Goal: Purchase product/service

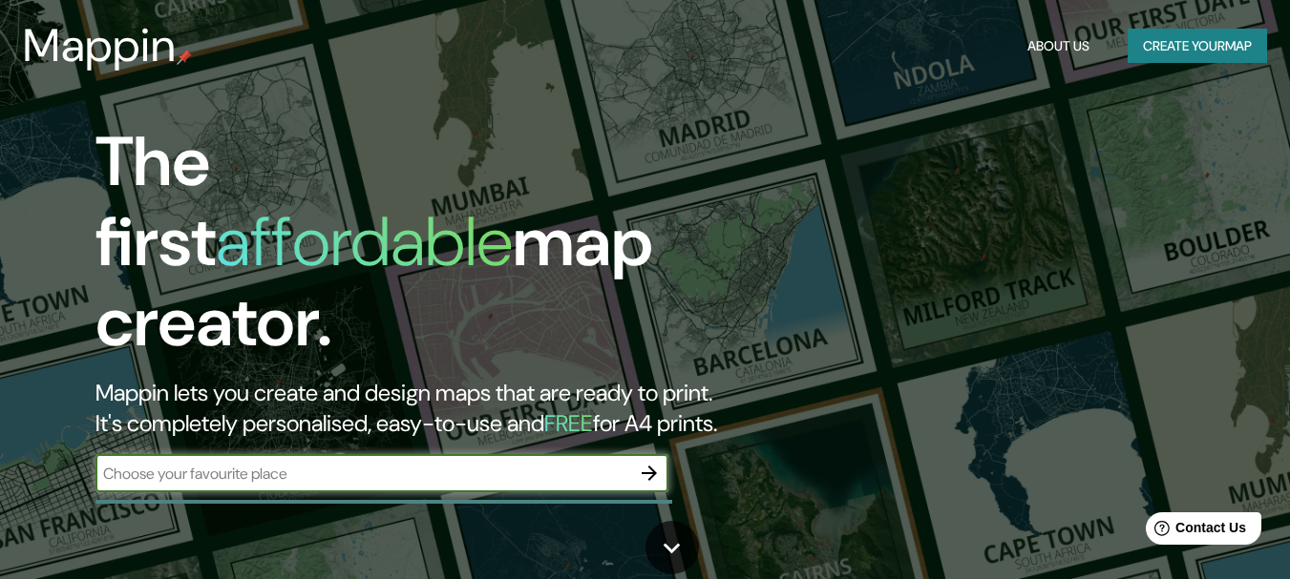
click at [343, 463] on input "text" at bounding box center [362, 474] width 535 height 22
click at [196, 463] on input "text" at bounding box center [362, 474] width 535 height 22
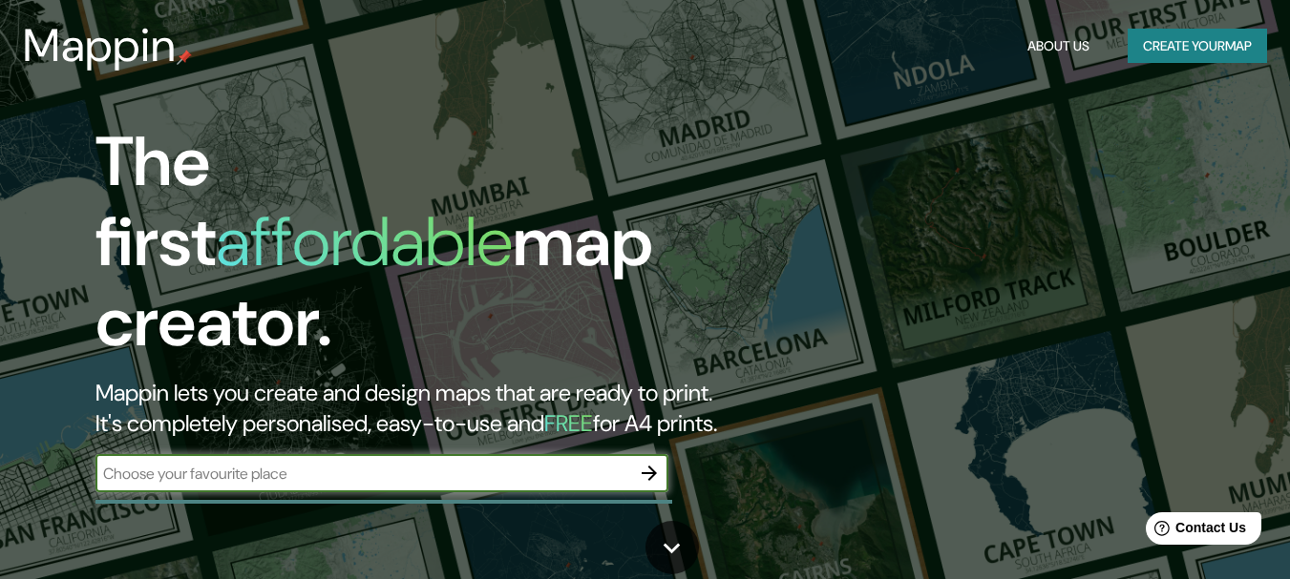
type input "l"
type input "plano"
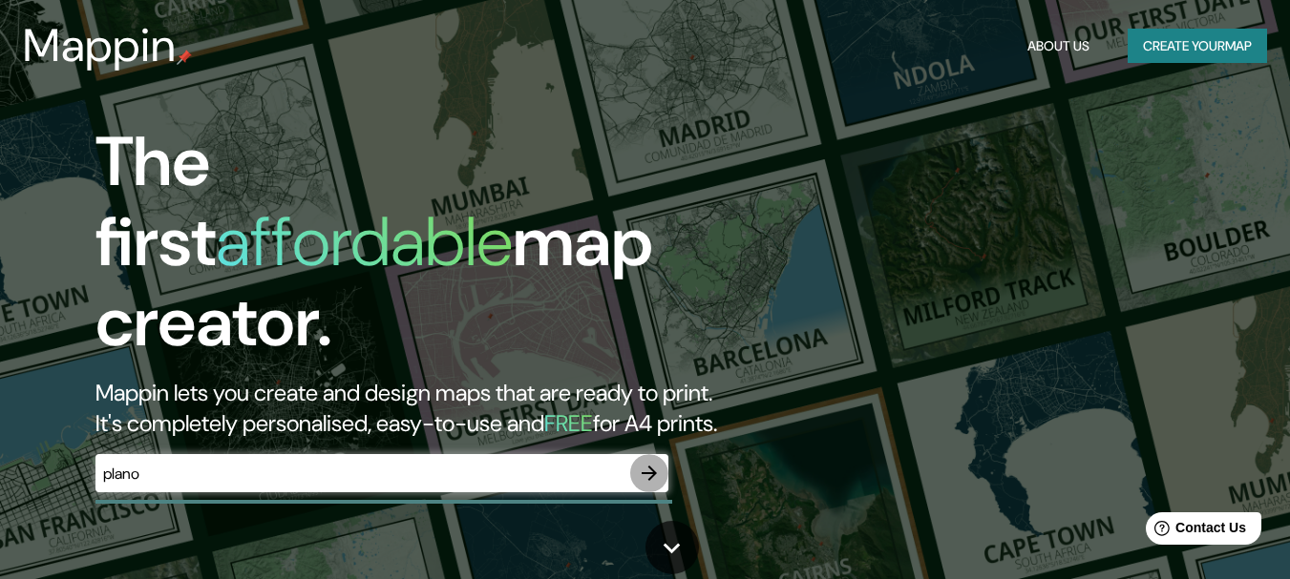
click at [656, 462] on icon "button" at bounding box center [649, 473] width 23 height 23
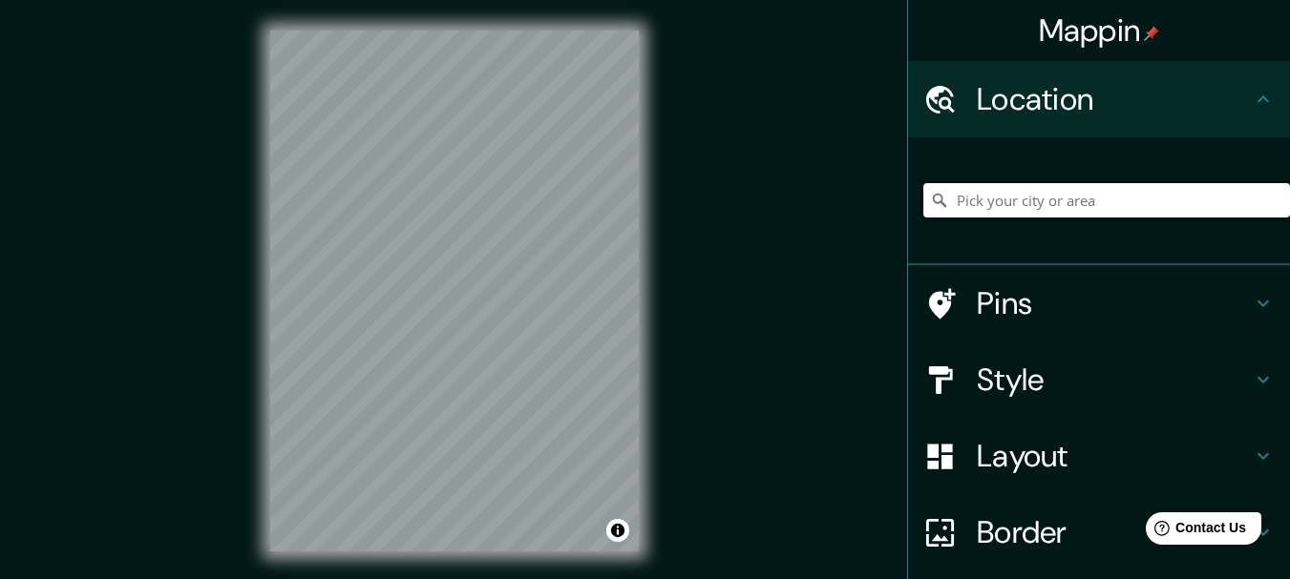
click at [1004, 202] on input "Pick your city or area" at bounding box center [1106, 200] width 367 height 34
click at [963, 207] on input "Pick your city or area" at bounding box center [1106, 200] width 367 height 34
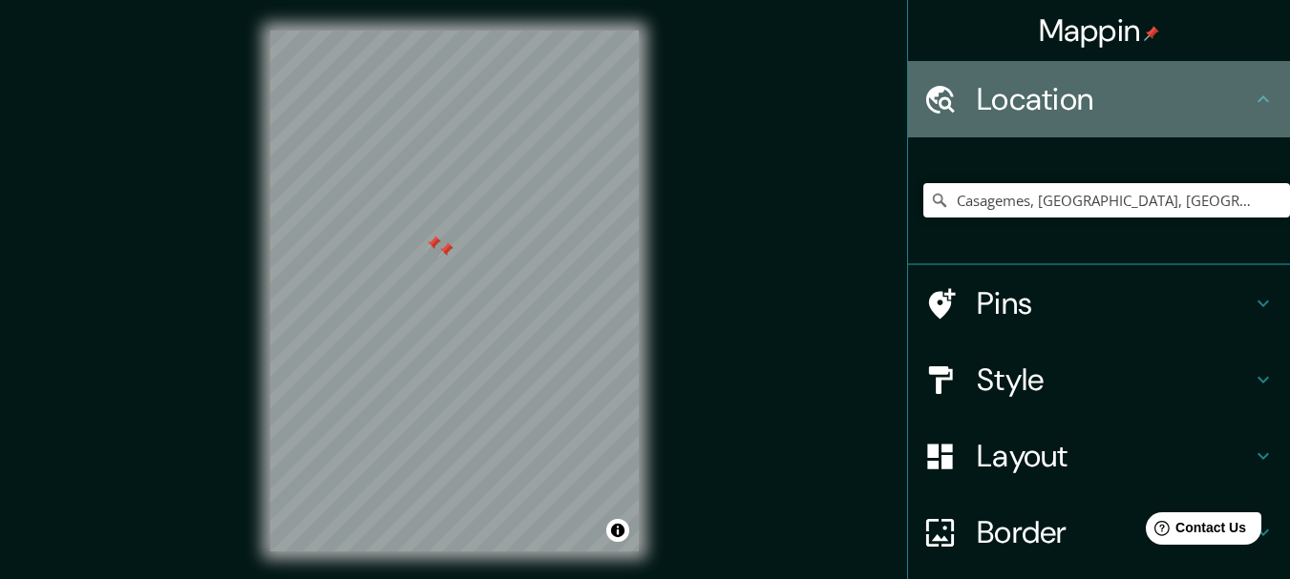
click at [1030, 110] on h4 "Location" at bounding box center [1114, 99] width 275 height 38
click at [1252, 98] on icon at bounding box center [1263, 99] width 23 height 23
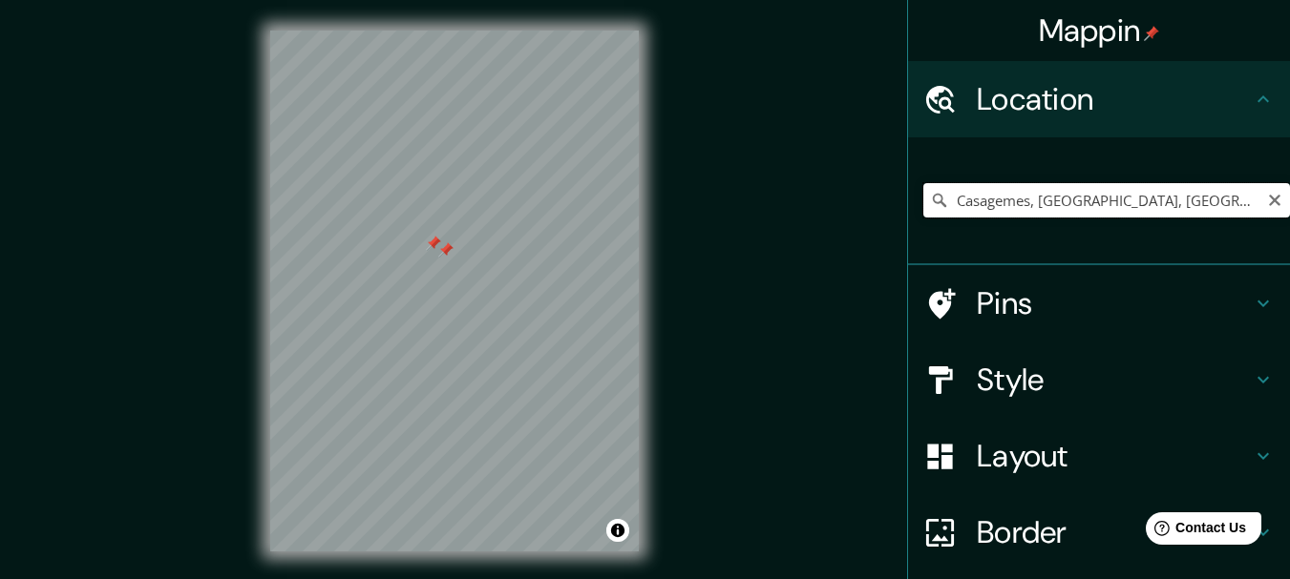
click at [948, 204] on input "Casagemes, [GEOGRAPHIC_DATA], [GEOGRAPHIC_DATA], [GEOGRAPHIC_DATA]" at bounding box center [1106, 200] width 367 height 34
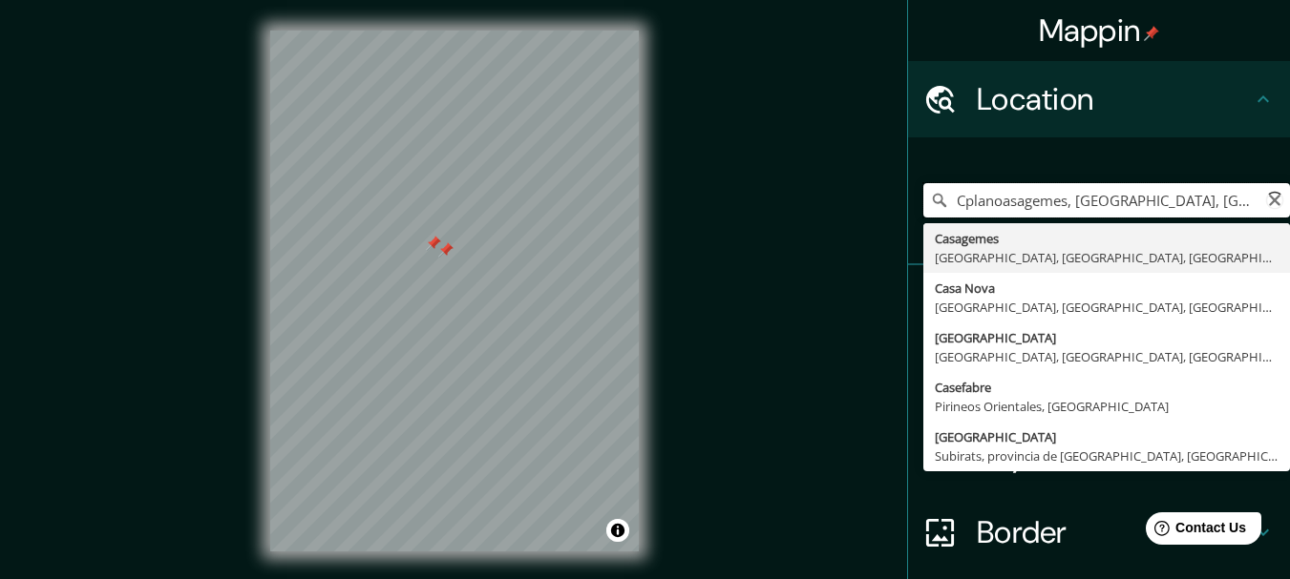
type input "Cplano asagemes, [GEOGRAPHIC_DATA], provincia de [GEOGRAPHIC_DATA], [GEOGRAPHIC…"
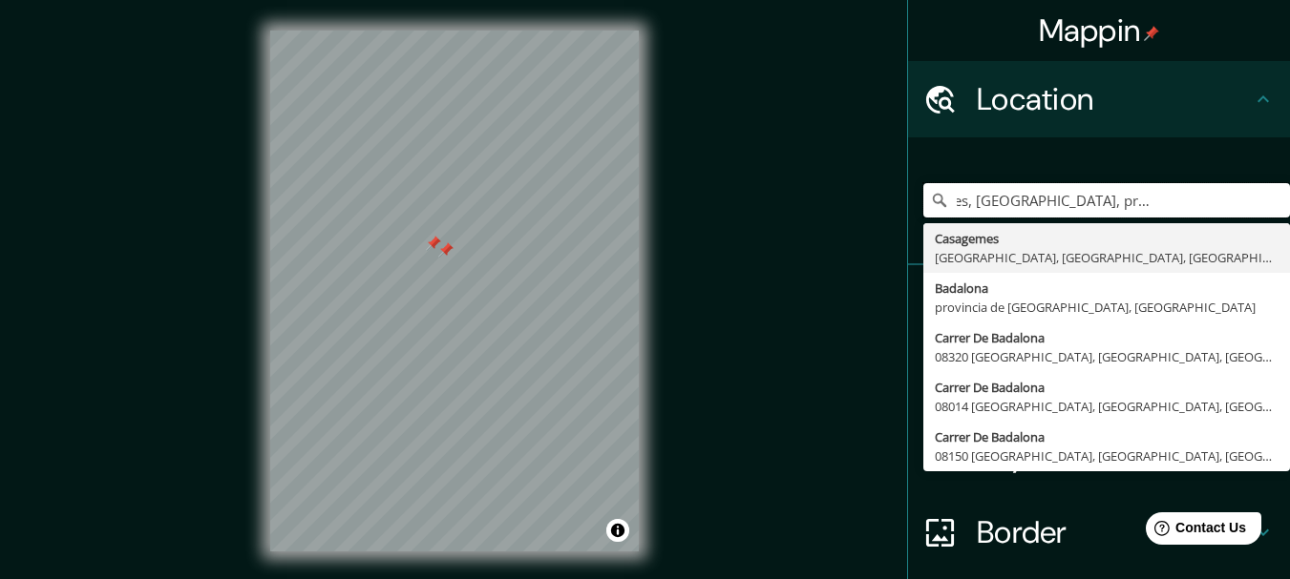
drag, startPoint x: 936, startPoint y: 202, endPoint x: 1303, endPoint y: 267, distance: 373.2
click at [1289, 267] on html "Mappin Location Cplano asagemes, [GEOGRAPHIC_DATA], [GEOGRAPHIC_DATA], [GEOGRAP…" at bounding box center [645, 289] width 1290 height 579
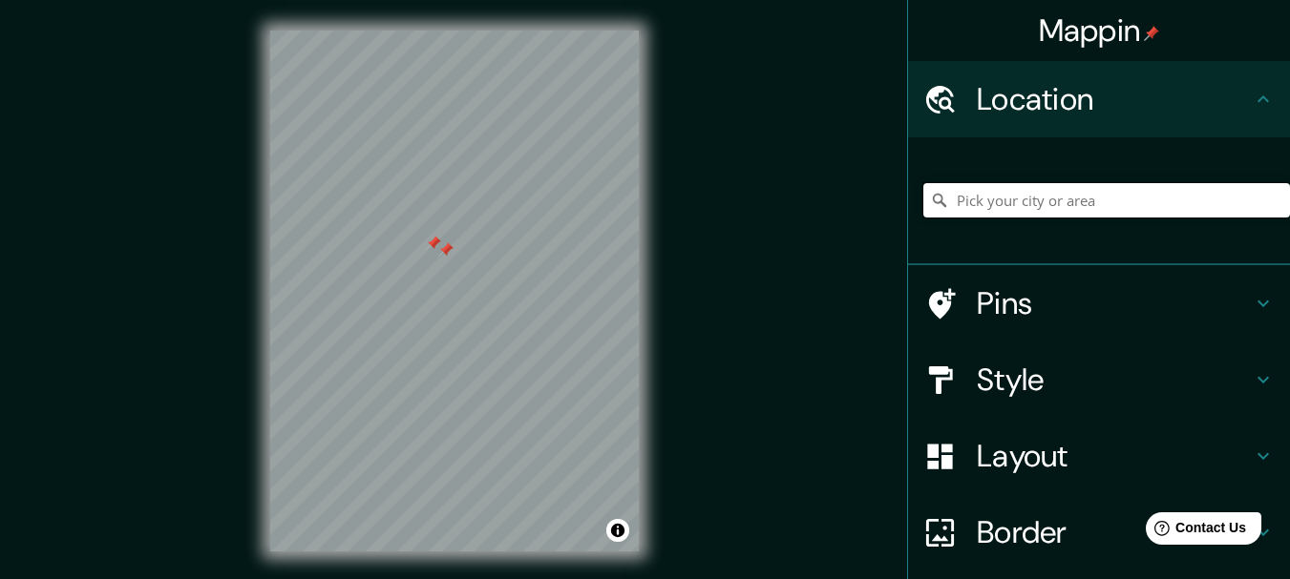
scroll to position [0, 0]
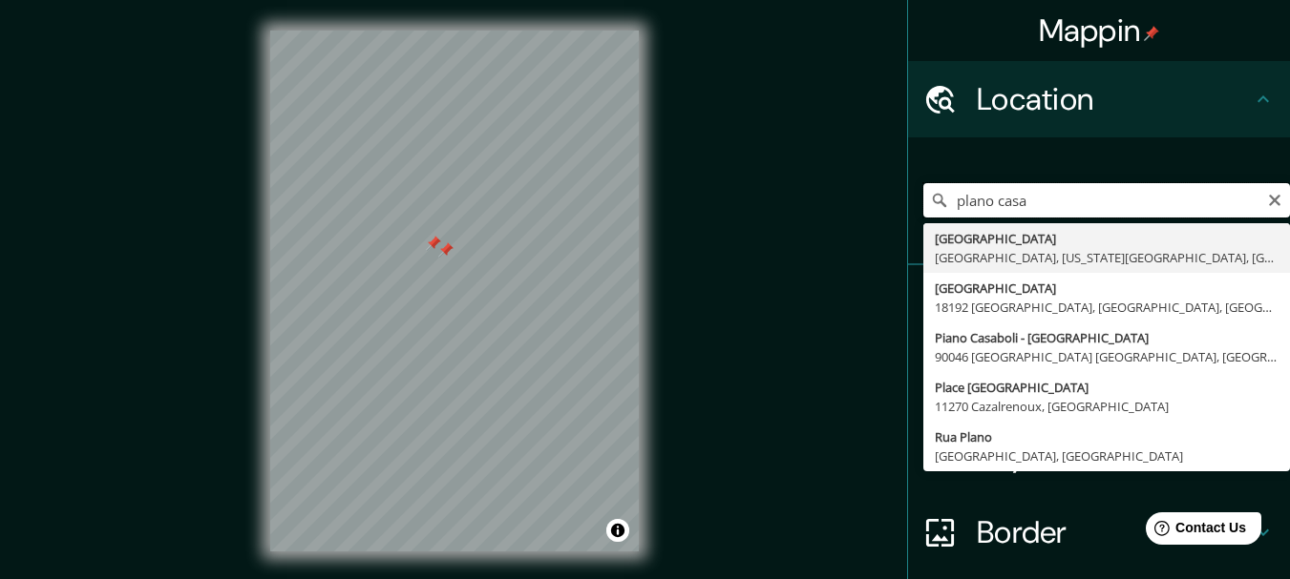
type input "plano casa|"
